Goal: Task Accomplishment & Management: Manage account settings

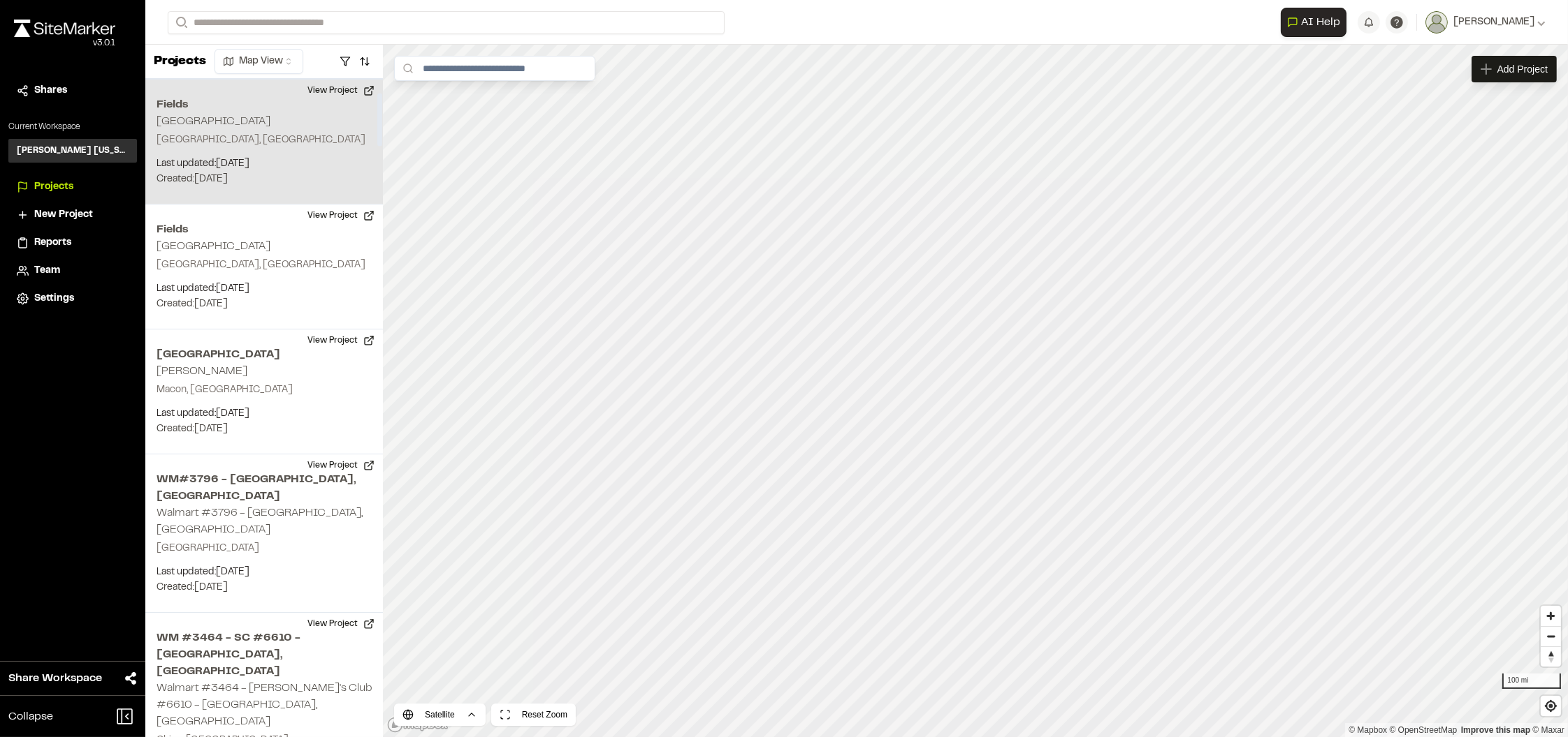
scroll to position [174, 0]
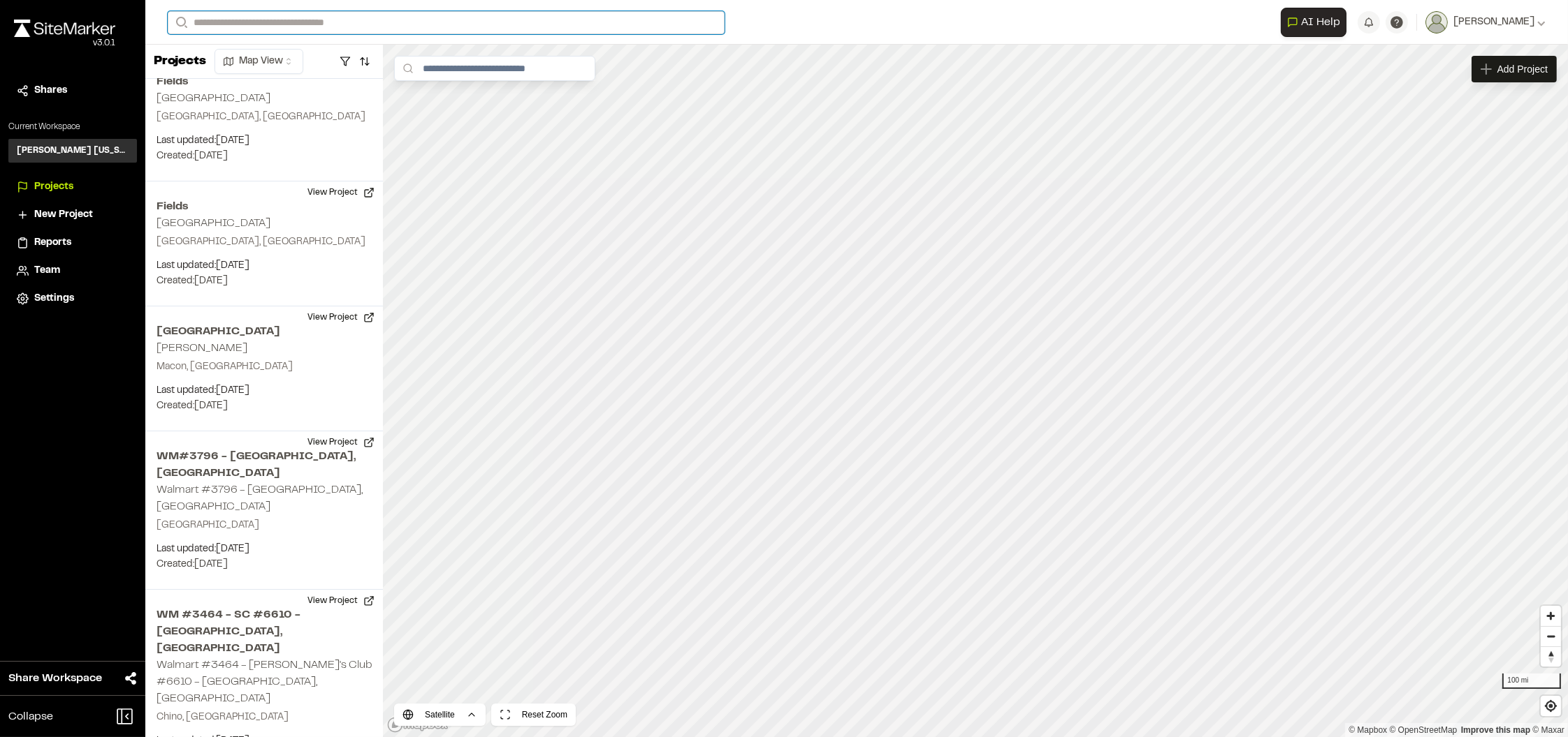
click at [213, 28] on input "Search" at bounding box center [446, 22] width 556 height 23
type input "*"
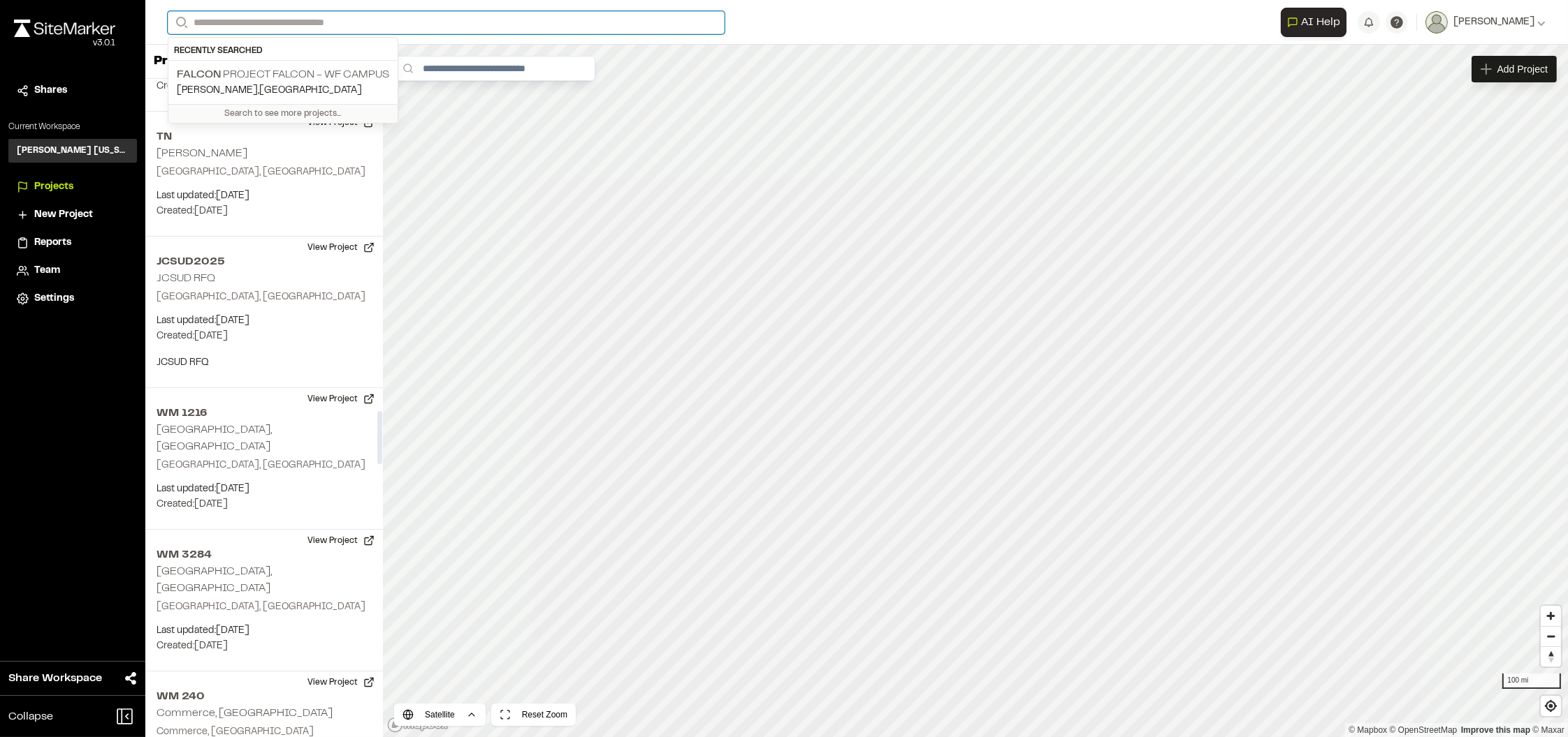
scroll to position [4276, 0]
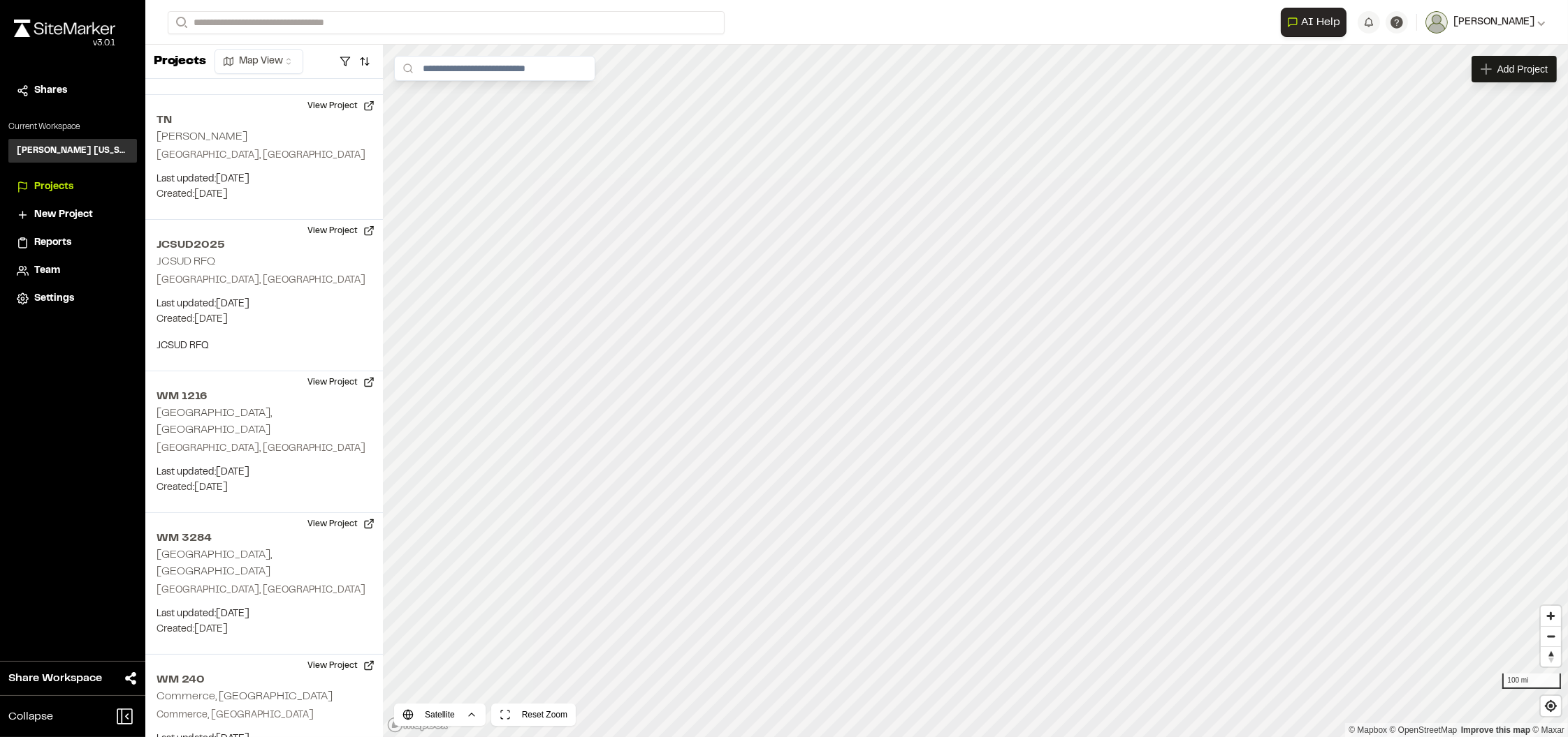
click at [1505, 13] on button "[PERSON_NAME]" at bounding box center [1485, 22] width 120 height 22
click at [1456, 117] on link "Sign Out" at bounding box center [1484, 117] width 122 height 21
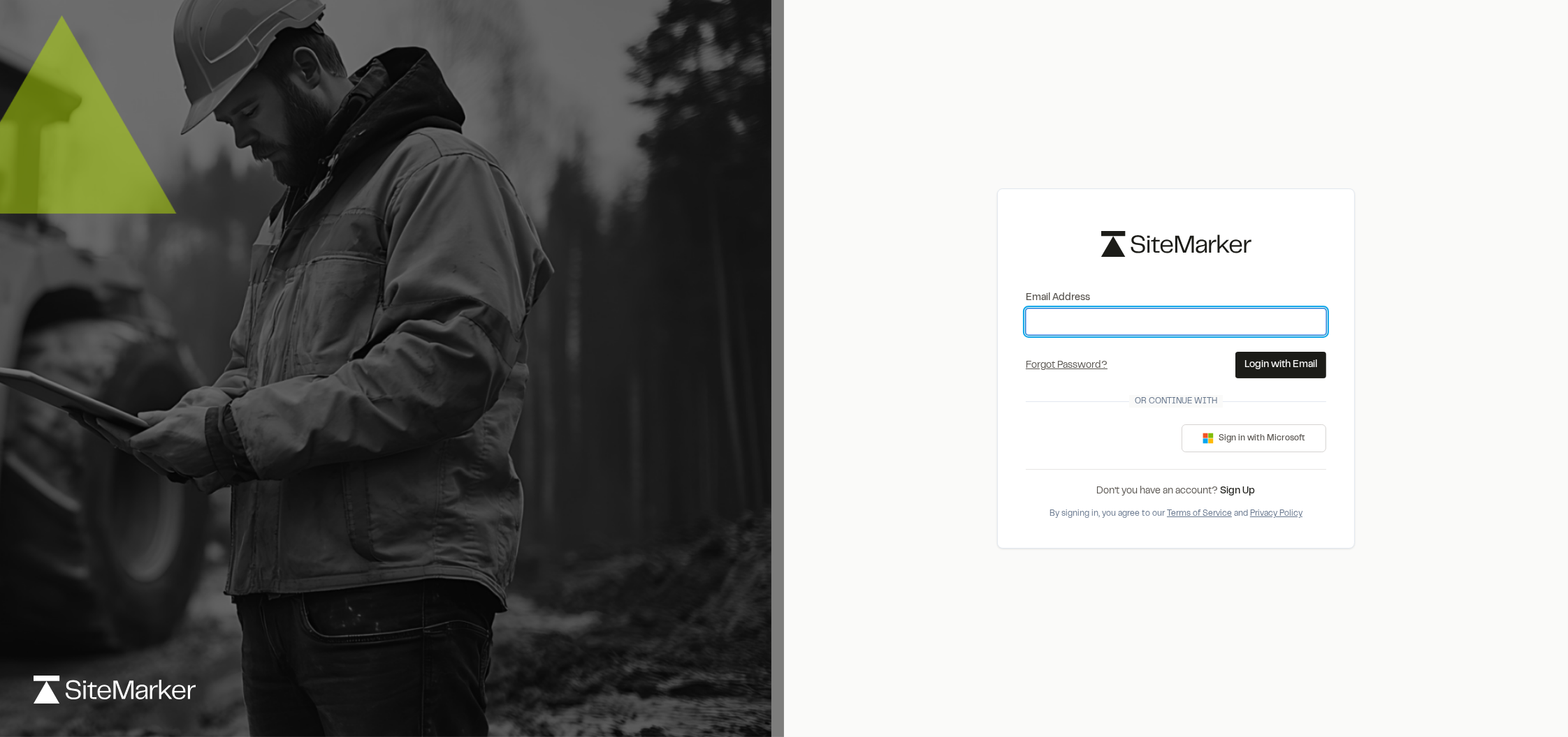
click at [1092, 315] on input "Email Address" at bounding box center [1175, 321] width 300 height 27
type input "**********"
click at [1304, 367] on button "Login with Email" at bounding box center [1281, 365] width 91 height 27
